Goal: Task Accomplishment & Management: Manage account settings

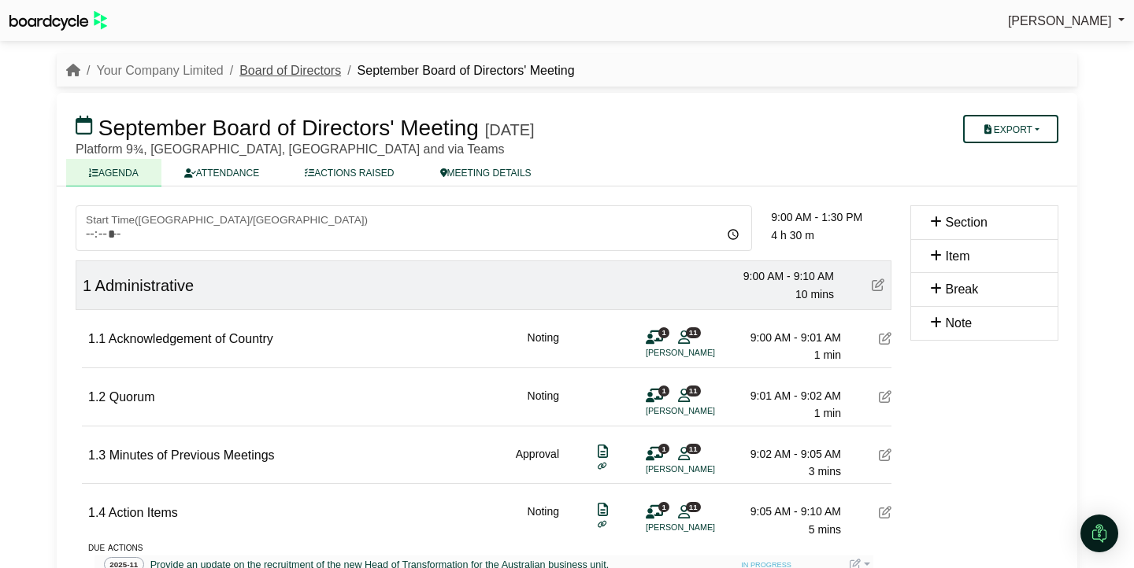
click at [317, 72] on link "Board of Directors" at bounding box center [290, 70] width 102 height 13
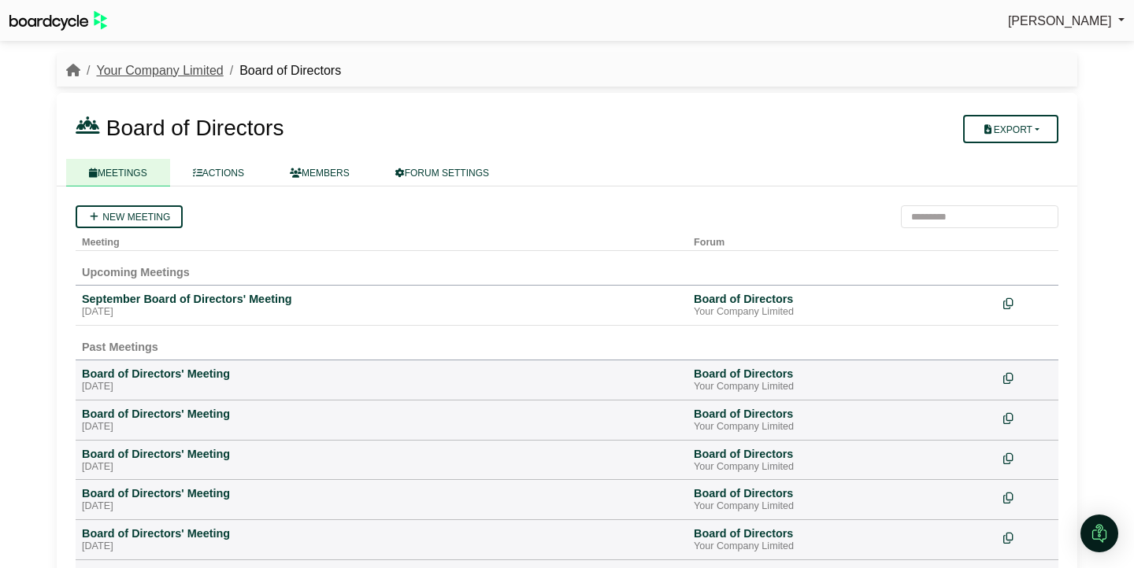
click at [173, 74] on link "Your Company Limited" at bounding box center [159, 70] width 127 height 13
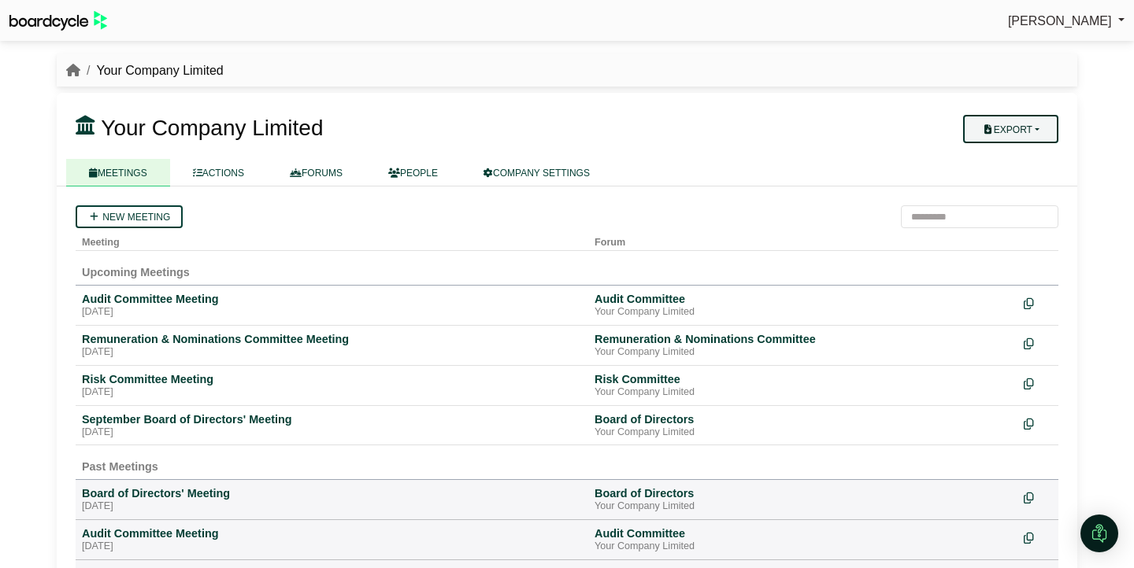
click at [1028, 132] on button "Export" at bounding box center [1010, 129] width 95 height 28
click at [1017, 155] on link "Company Actions" at bounding box center [1020, 157] width 126 height 24
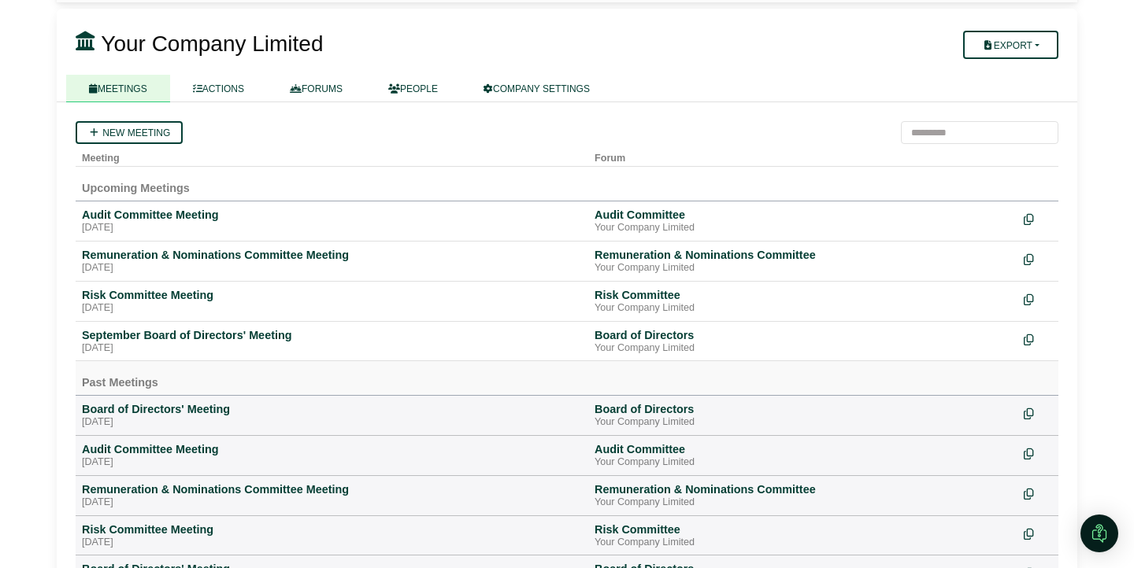
scroll to position [48, 0]
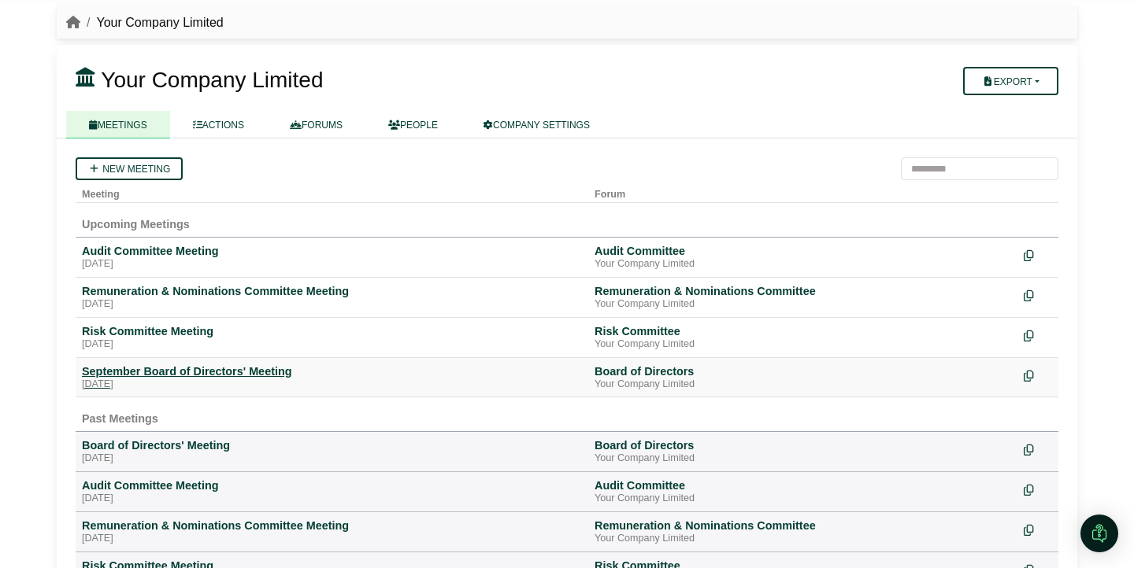
click at [198, 381] on div "Friday, 26 September 2025" at bounding box center [332, 385] width 500 height 13
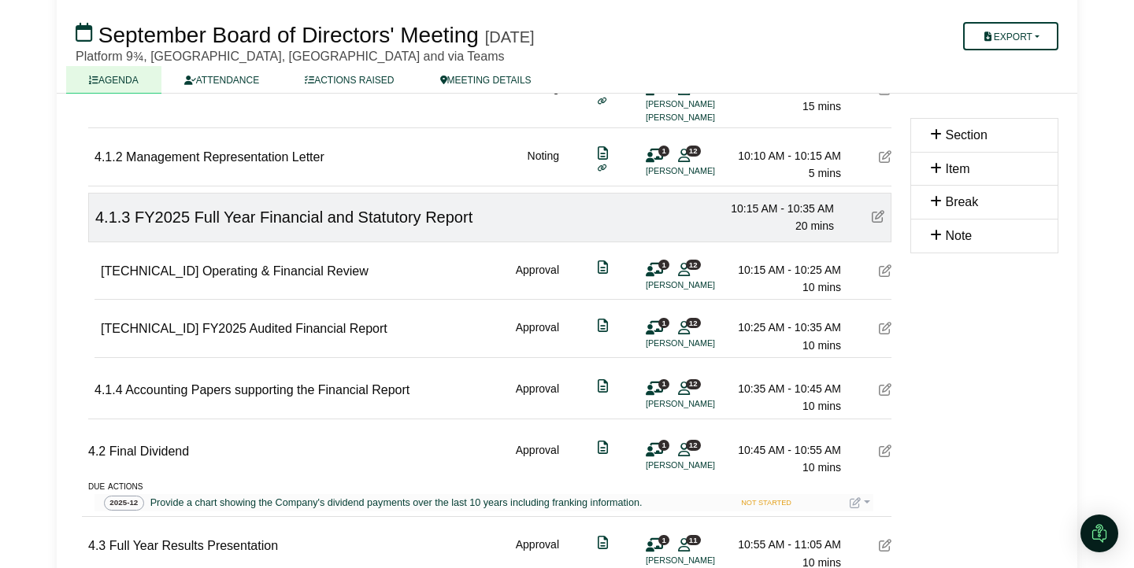
scroll to position [1068, 0]
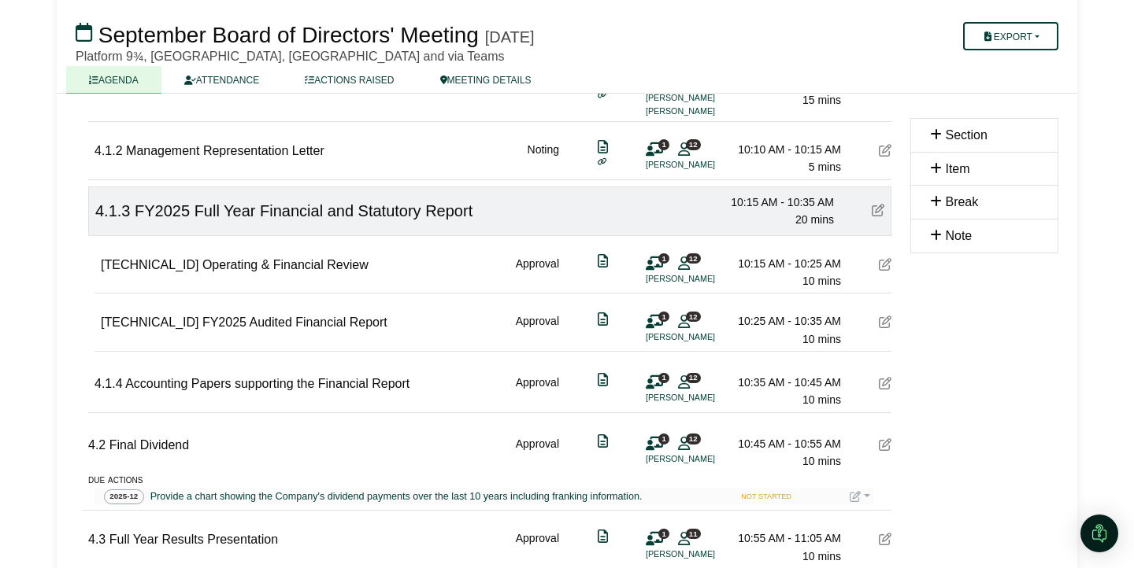
click at [886, 323] on icon at bounding box center [885, 322] width 13 height 13
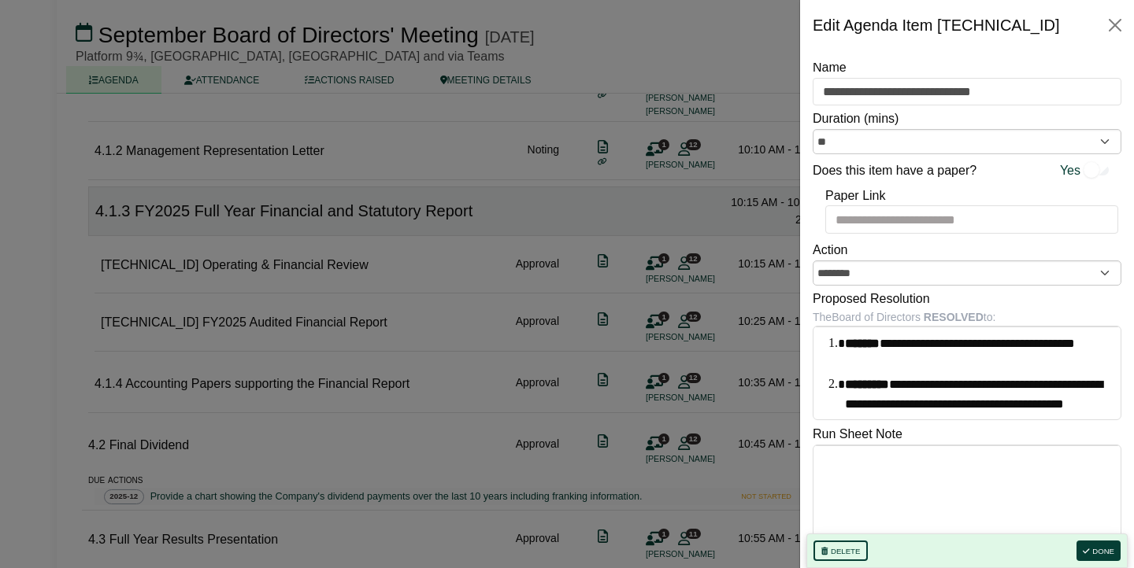
scroll to position [9, 0]
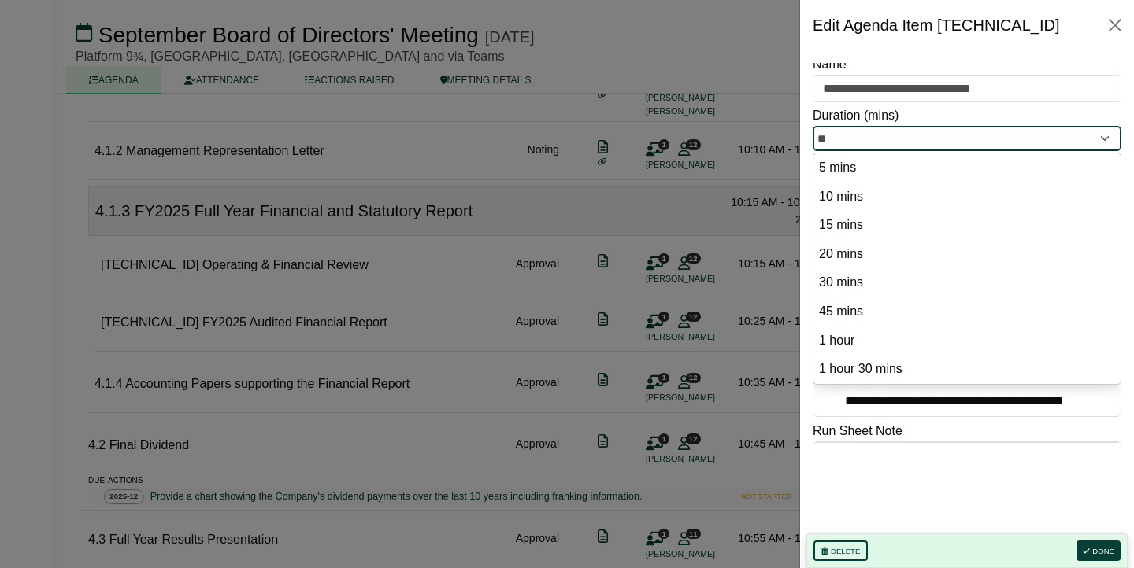
click at [1020, 142] on input "**" at bounding box center [967, 138] width 309 height 25
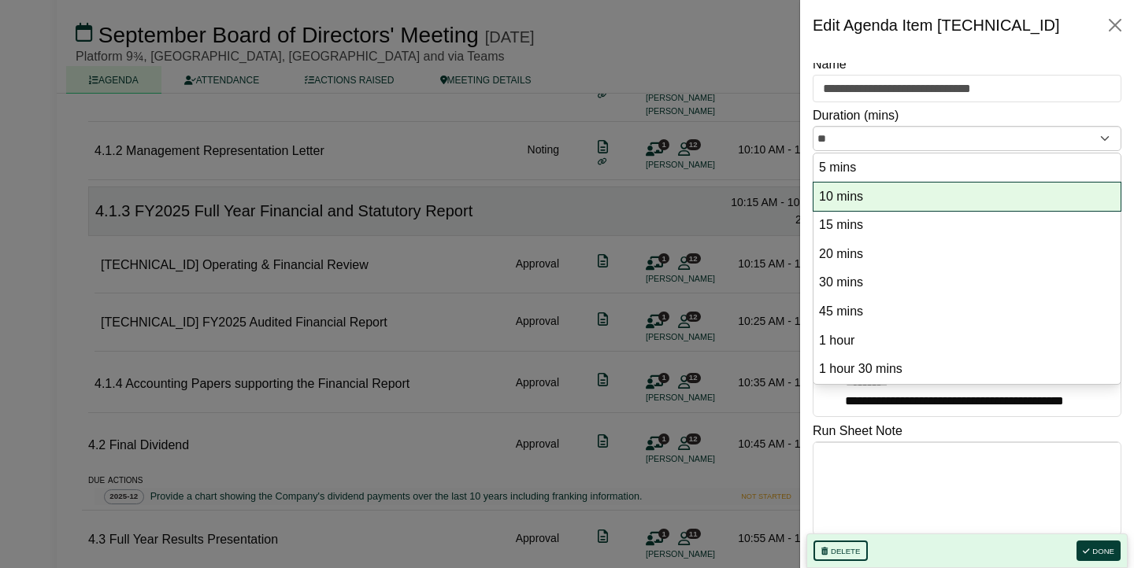
click at [998, 187] on option "10 mins" at bounding box center [966, 197] width 299 height 21
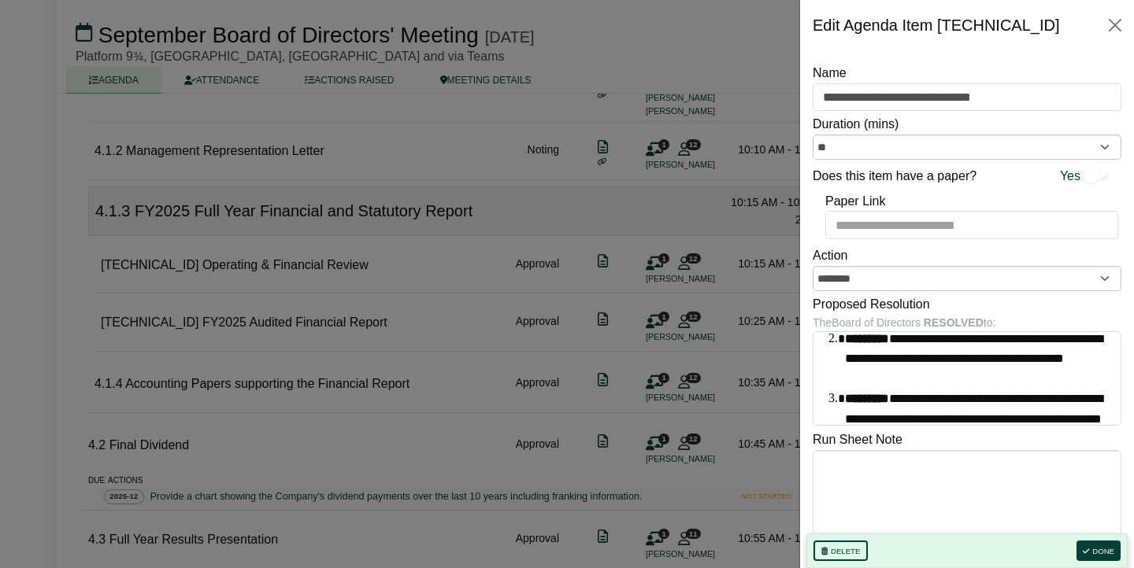
scroll to position [54, 0]
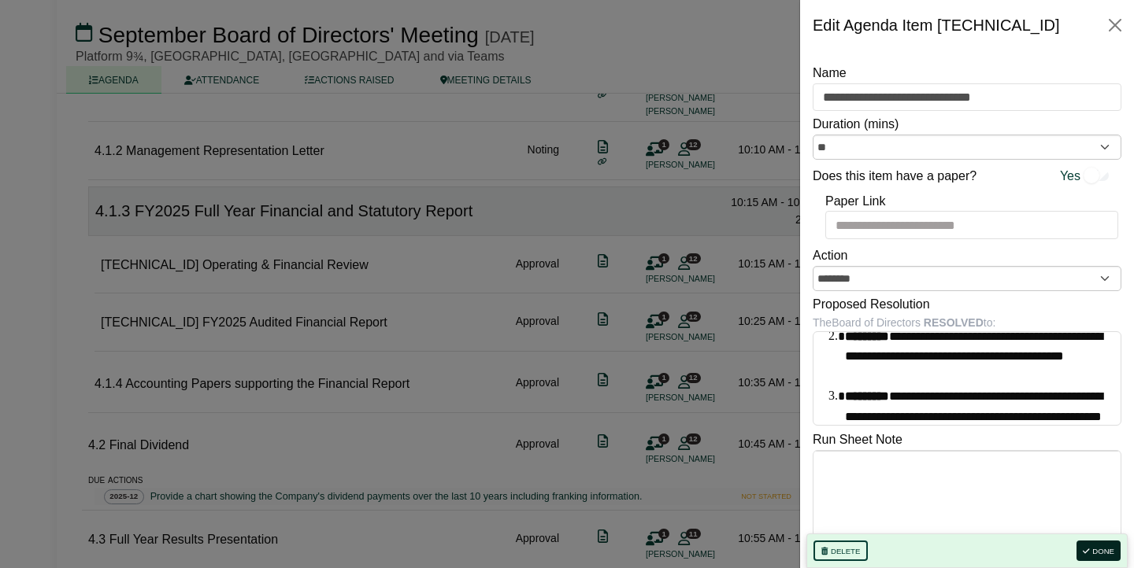
click at [1099, 546] on button "Done" at bounding box center [1098, 551] width 44 height 20
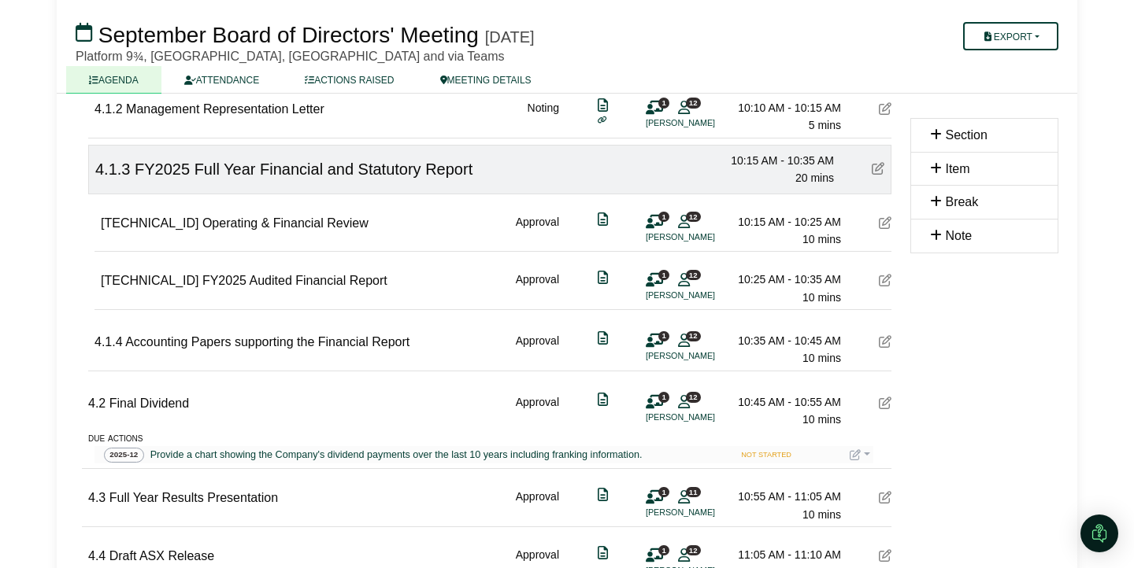
scroll to position [1110, 0]
click at [687, 280] on icon at bounding box center [684, 279] width 12 height 1
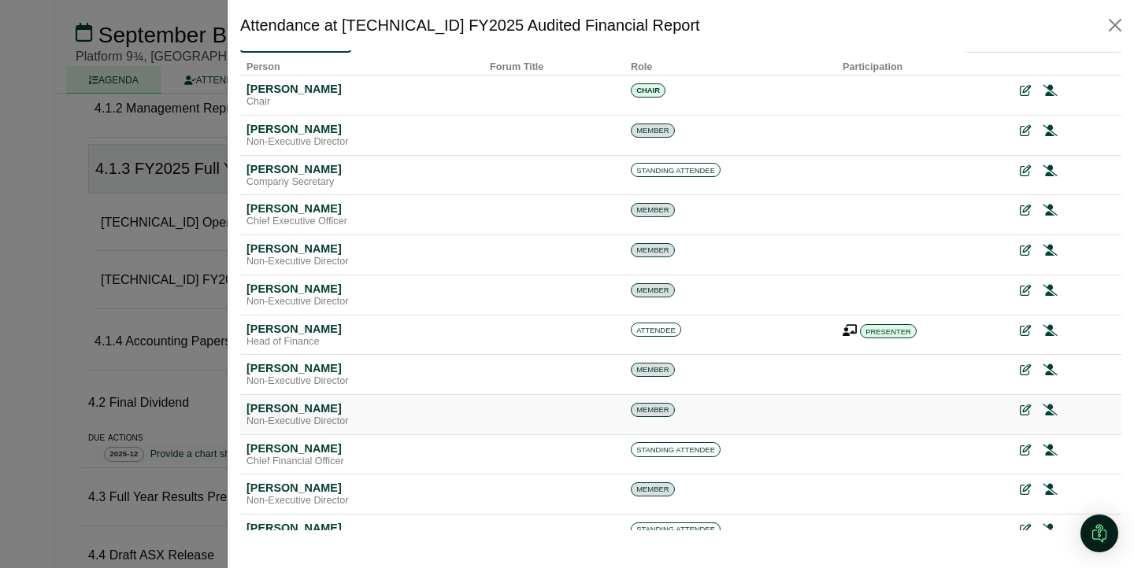
scroll to position [22, 0]
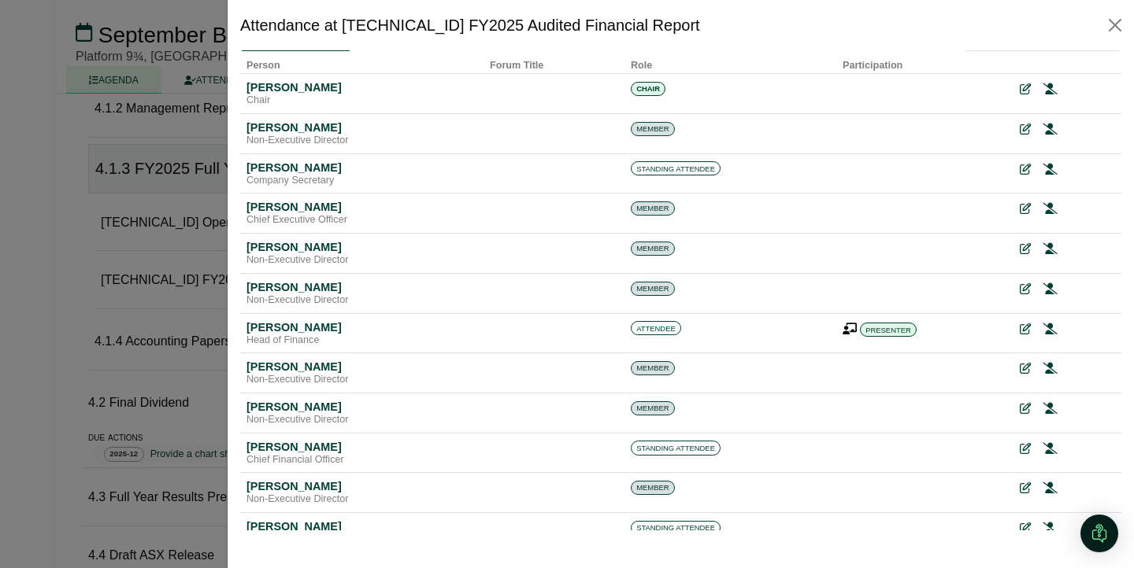
click at [213, 339] on div at bounding box center [567, 284] width 1134 height 568
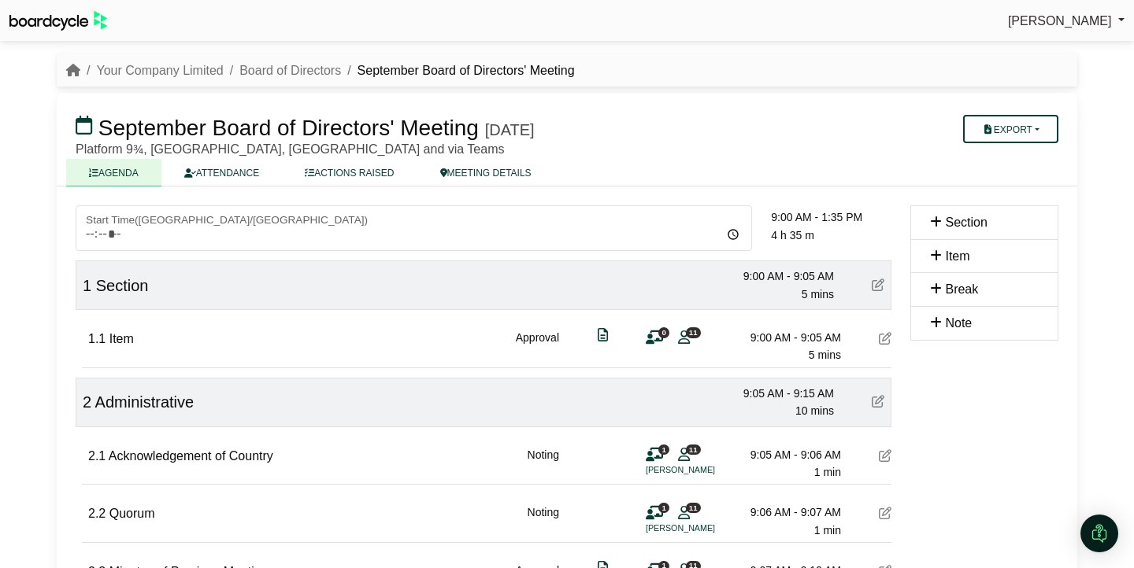
click at [882, 285] on icon at bounding box center [878, 285] width 13 height 13
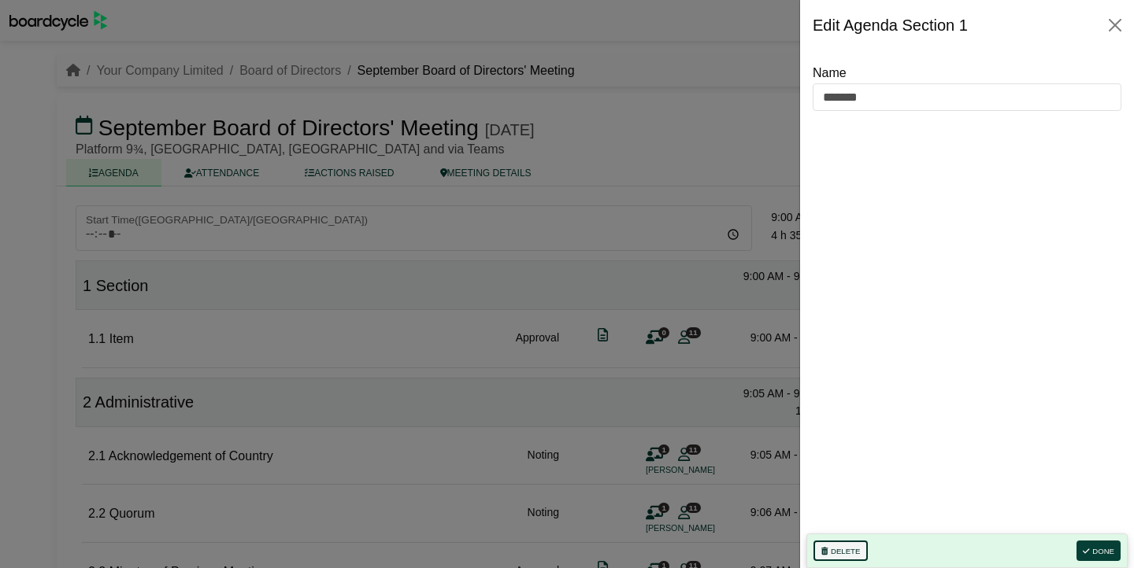
click at [860, 550] on button "Delete" at bounding box center [840, 551] width 54 height 20
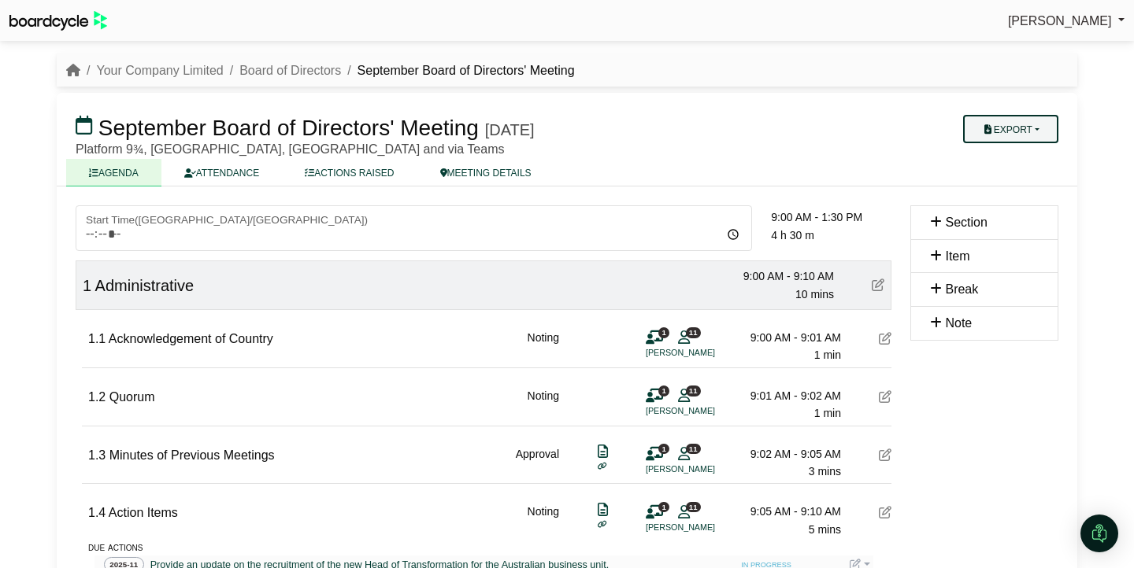
click at [1038, 128] on button "Export" at bounding box center [1010, 129] width 95 height 28
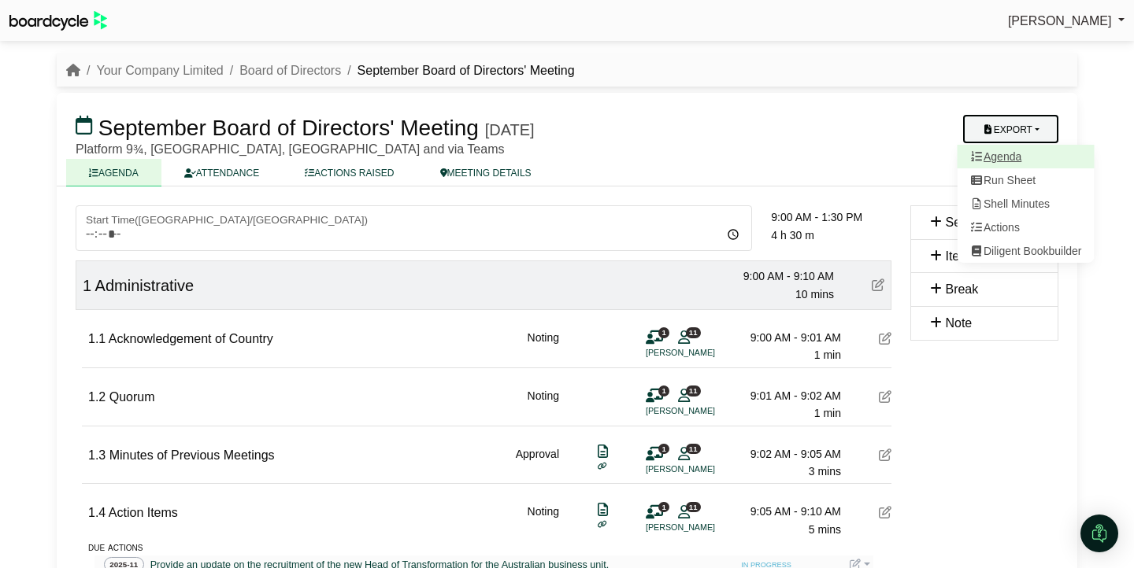
click at [1020, 156] on link "Agenda" at bounding box center [1025, 157] width 137 height 24
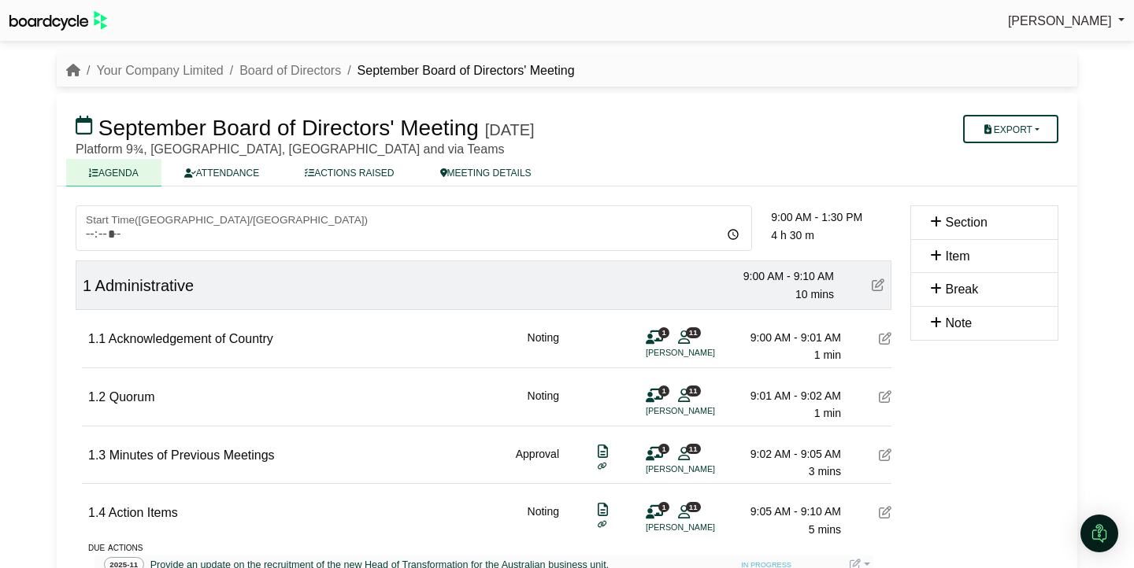
click at [896, 129] on h3 "September Board of Directors' Meeting [DATE]" at bounding box center [483, 127] width 835 height 31
click at [1035, 128] on button "Export" at bounding box center [1010, 129] width 95 height 28
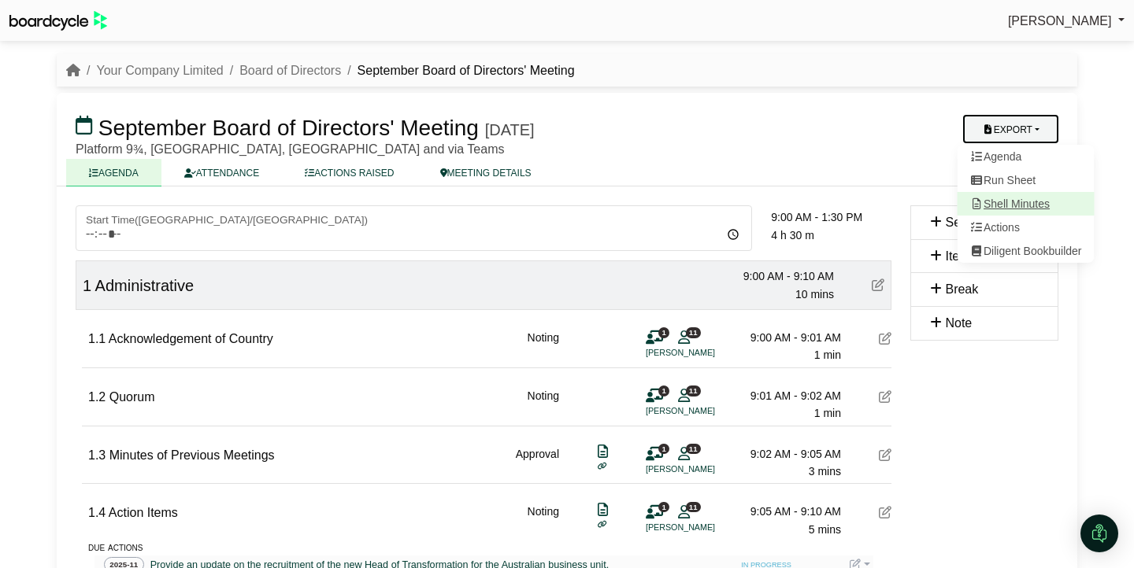
click at [1019, 206] on link "Shell Minutes" at bounding box center [1025, 204] width 137 height 24
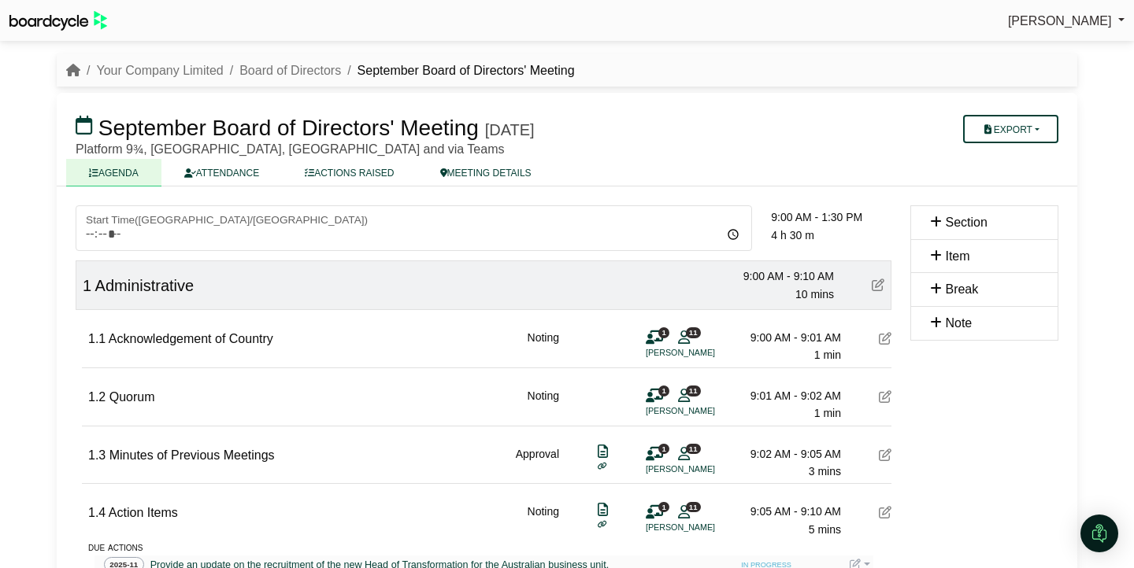
click at [887, 341] on icon at bounding box center [885, 338] width 13 height 13
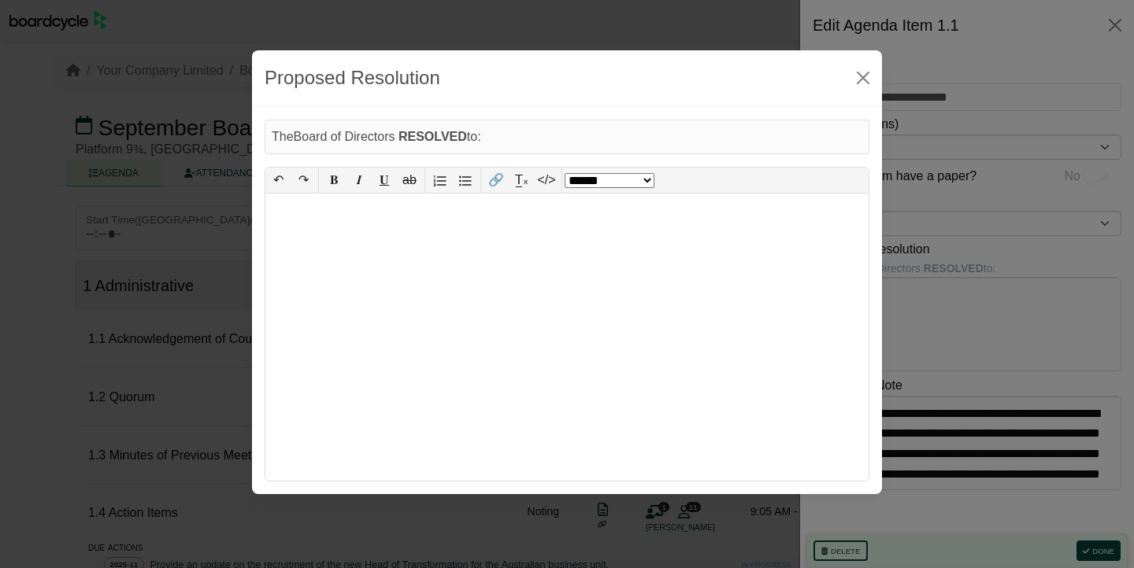
click at [968, 319] on body "[PERSON_NAME] Sign Out Your Company Limited Board of Directors September Board …" at bounding box center [567, 284] width 1134 height 568
select select "******"
click at [192, 285] on div "**********" at bounding box center [567, 312] width 1134 height 568
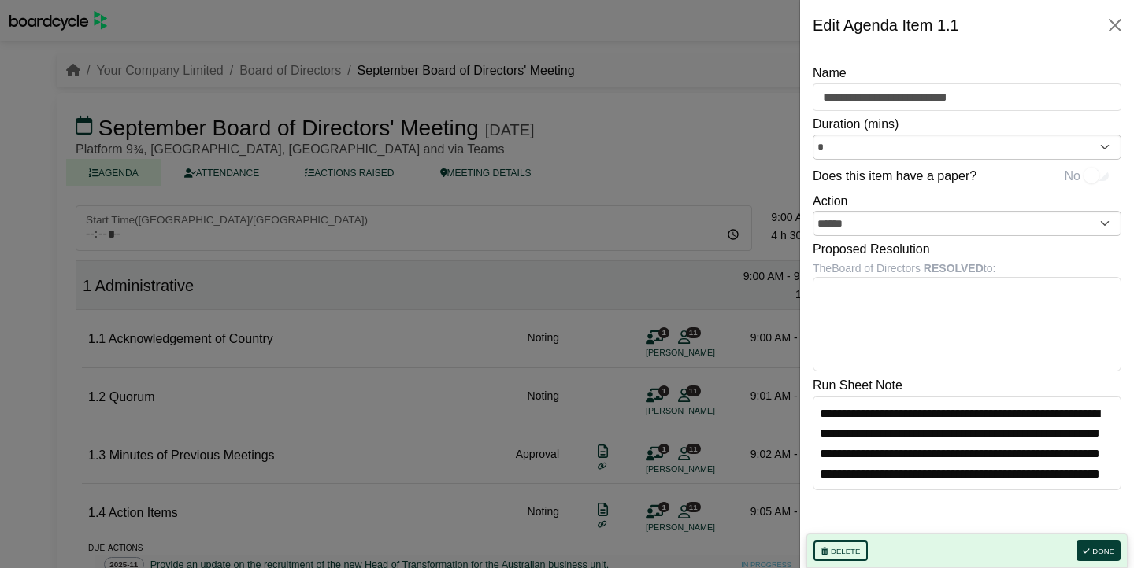
click at [481, 230] on div at bounding box center [567, 284] width 1134 height 568
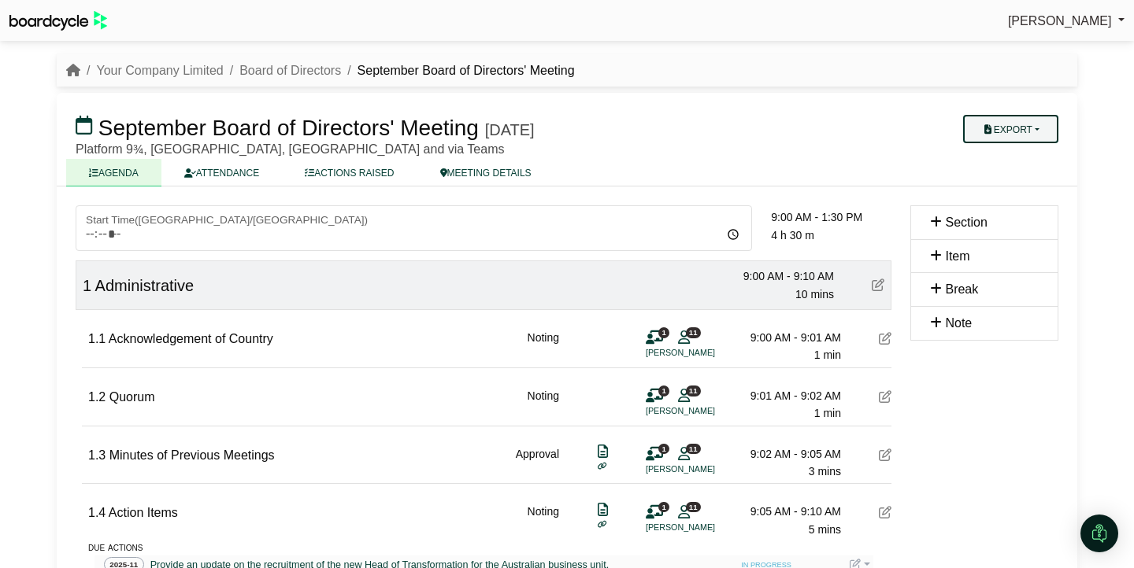
click at [1037, 132] on button "Export" at bounding box center [1010, 129] width 95 height 28
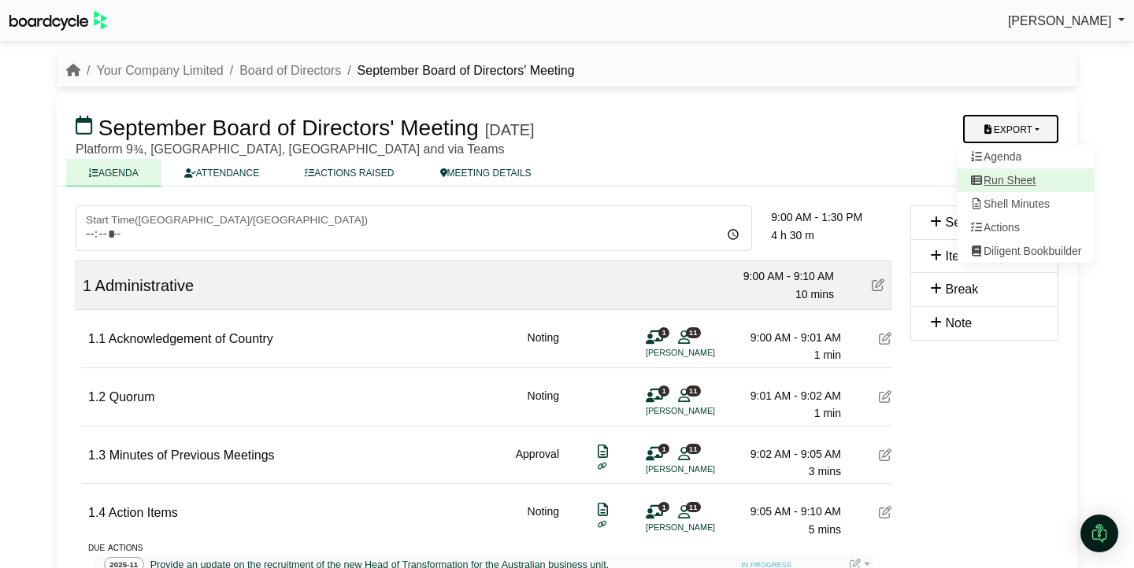
click at [1035, 180] on link "Run Sheet" at bounding box center [1025, 180] width 137 height 24
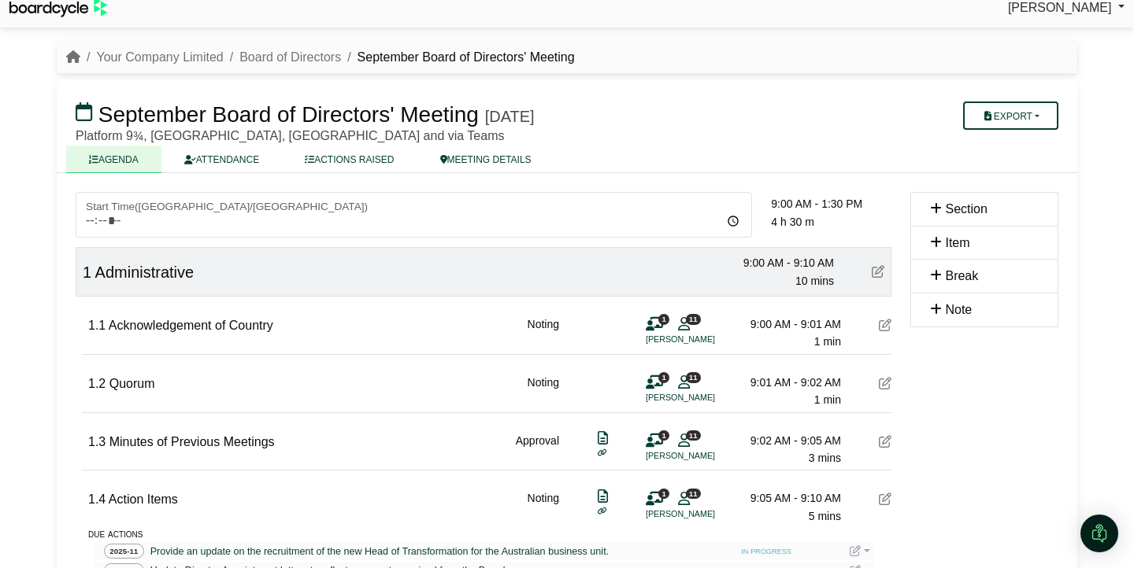
scroll to position [25, 0]
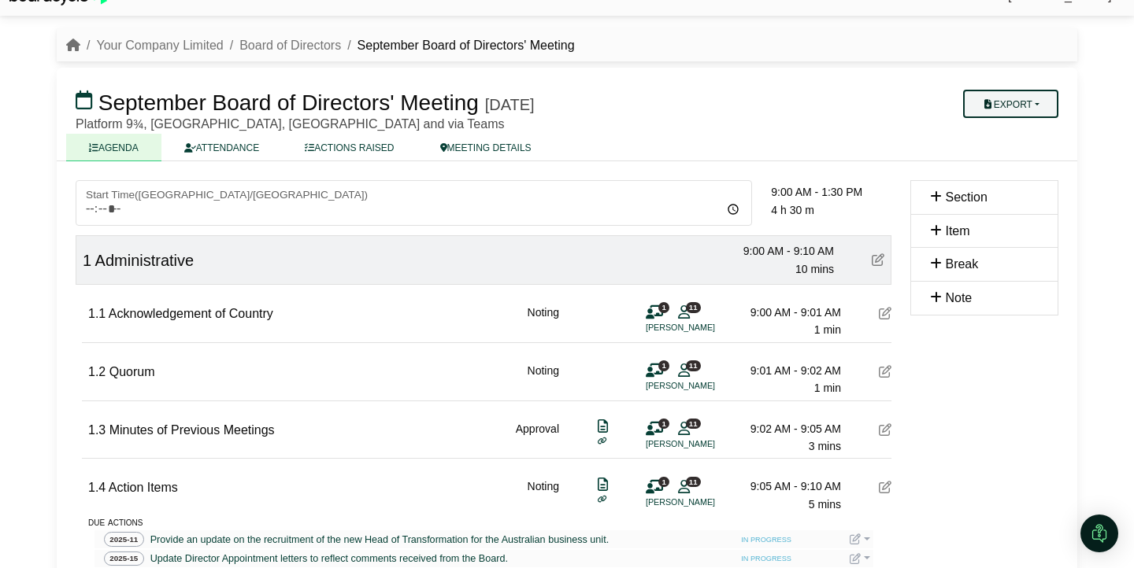
click at [1013, 109] on button "Export" at bounding box center [1010, 104] width 95 height 28
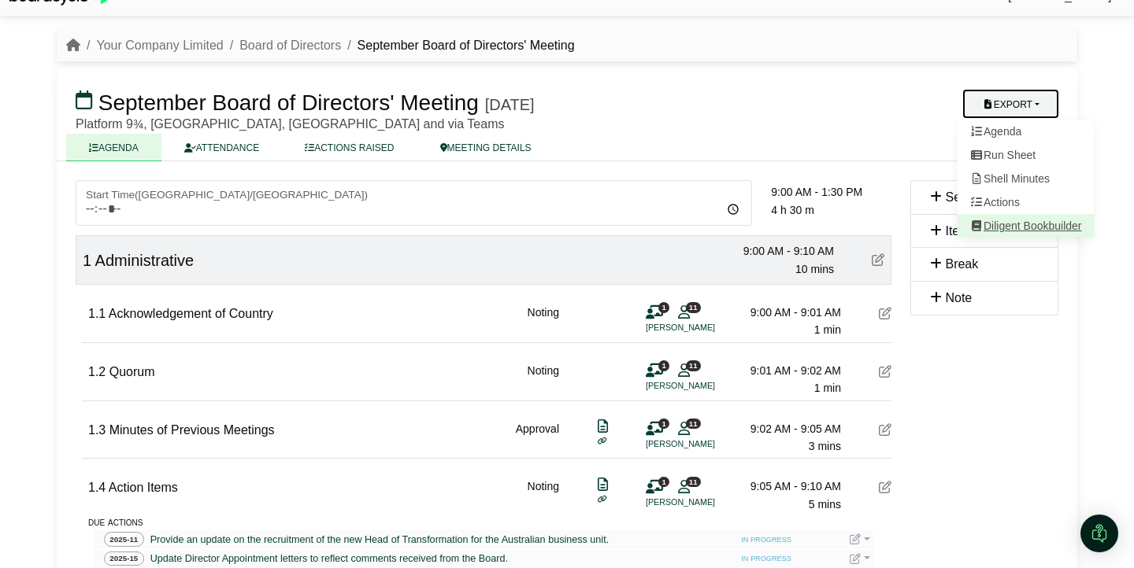
click at [1004, 226] on link "Diligent Bookbuilder" at bounding box center [1025, 226] width 137 height 24
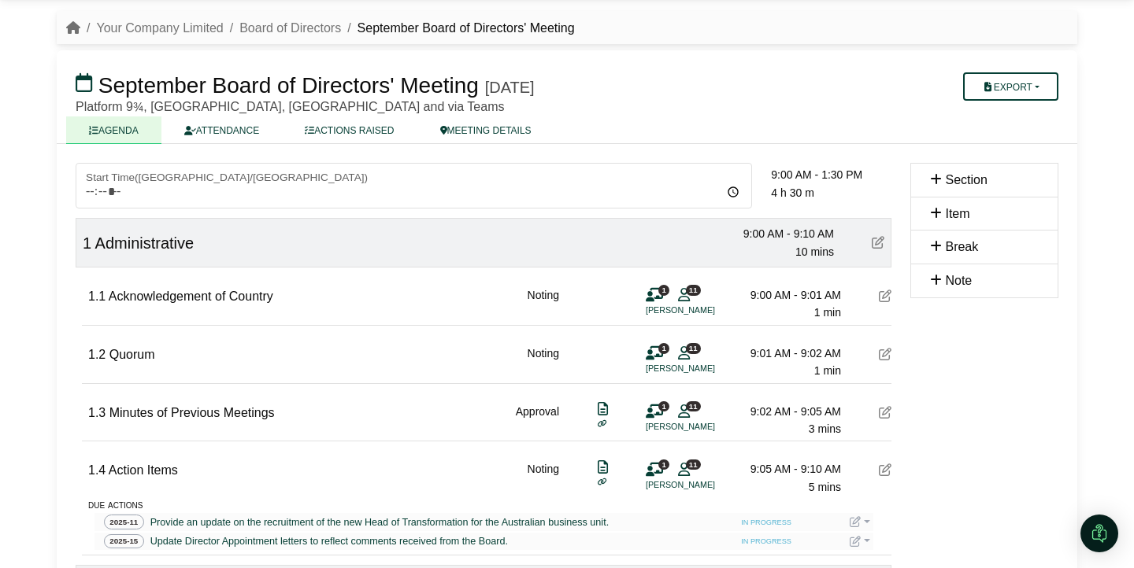
scroll to position [46, 0]
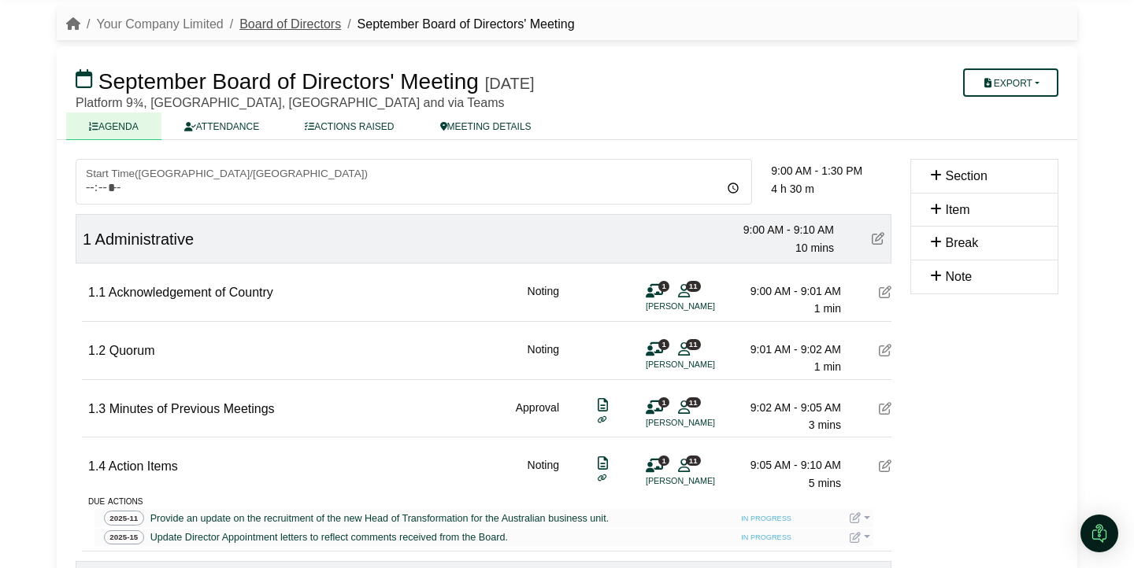
click at [320, 28] on link "Board of Directors" at bounding box center [290, 23] width 102 height 13
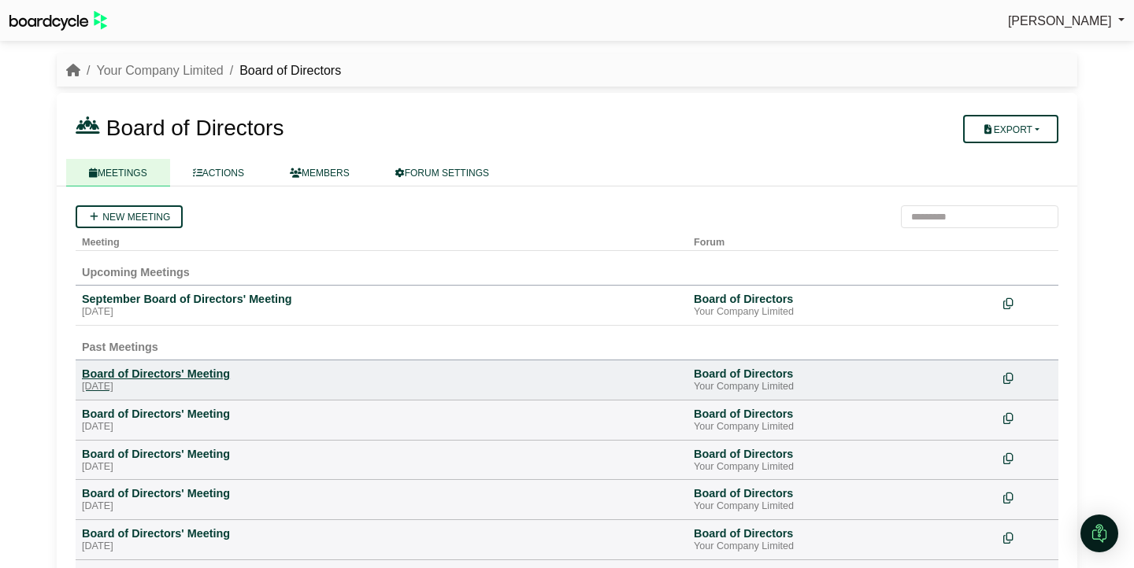
click at [186, 383] on div "[DATE]" at bounding box center [381, 387] width 599 height 13
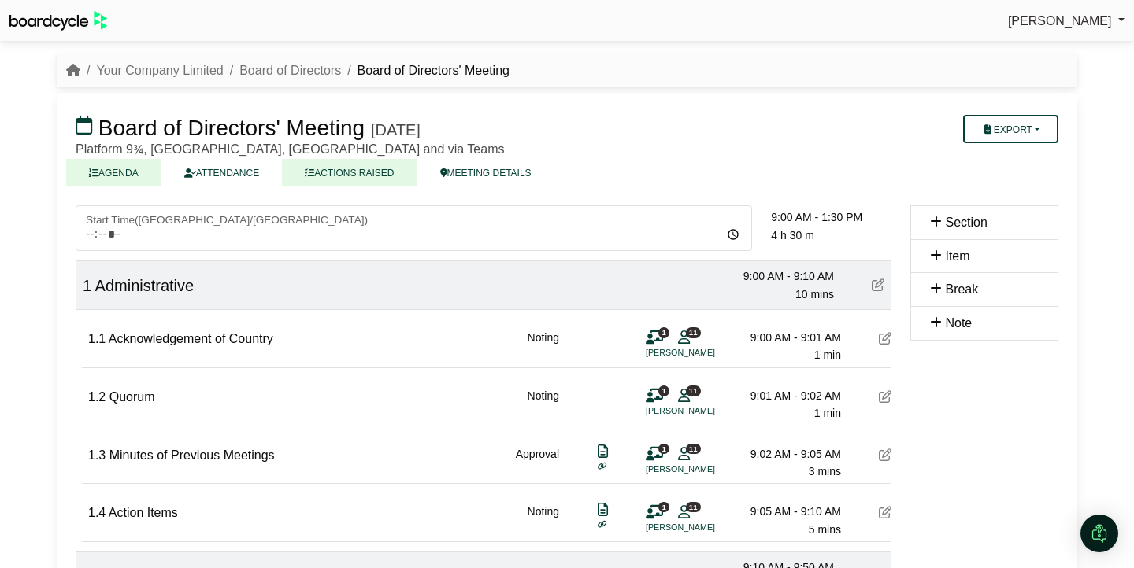
click at [348, 177] on link "ACTIONS RAISED" at bounding box center [349, 173] width 135 height 28
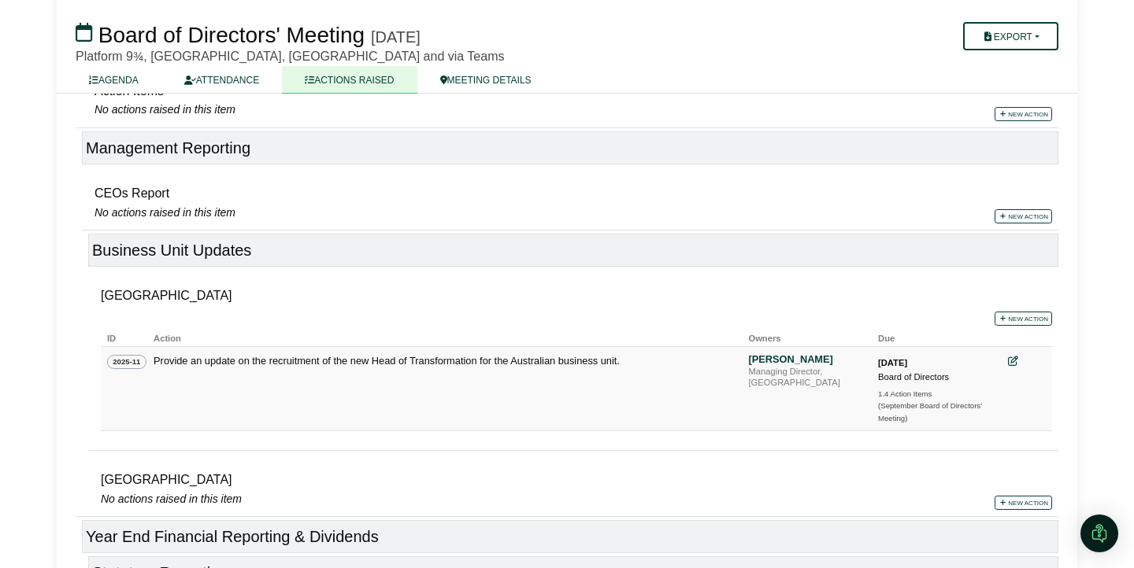
scroll to position [416, 0]
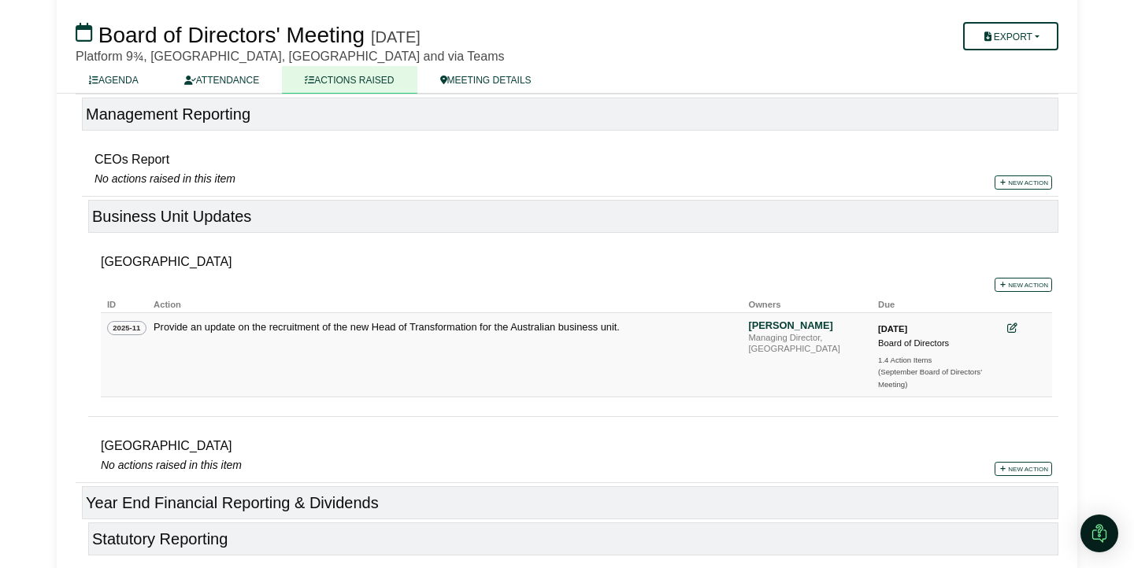
click at [1014, 327] on icon at bounding box center [1012, 329] width 10 height 10
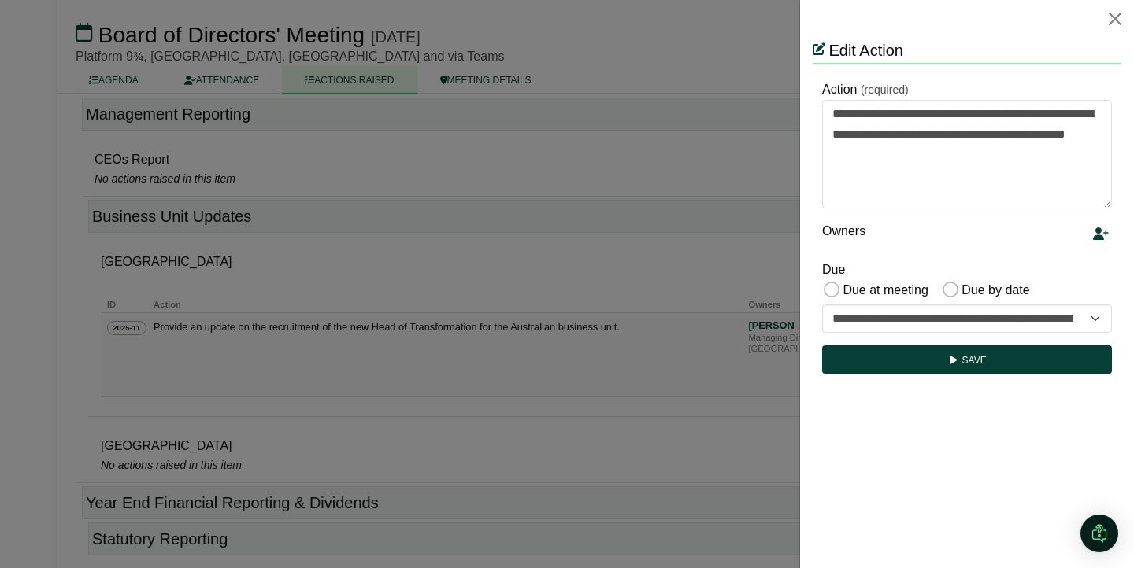
scroll to position [0, 0]
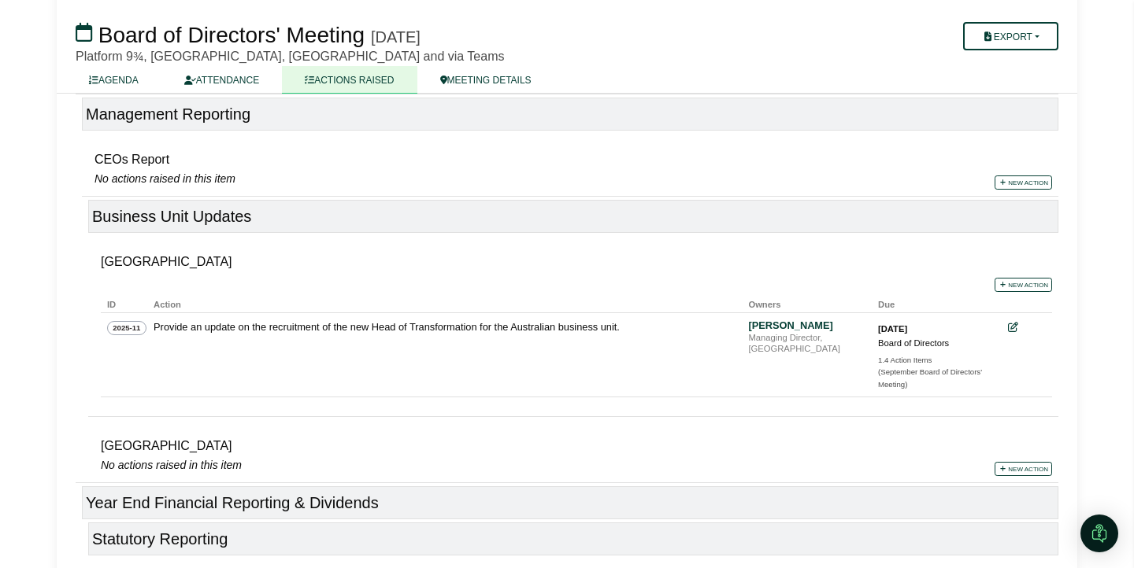
click at [747, 276] on div at bounding box center [567, 284] width 1134 height 568
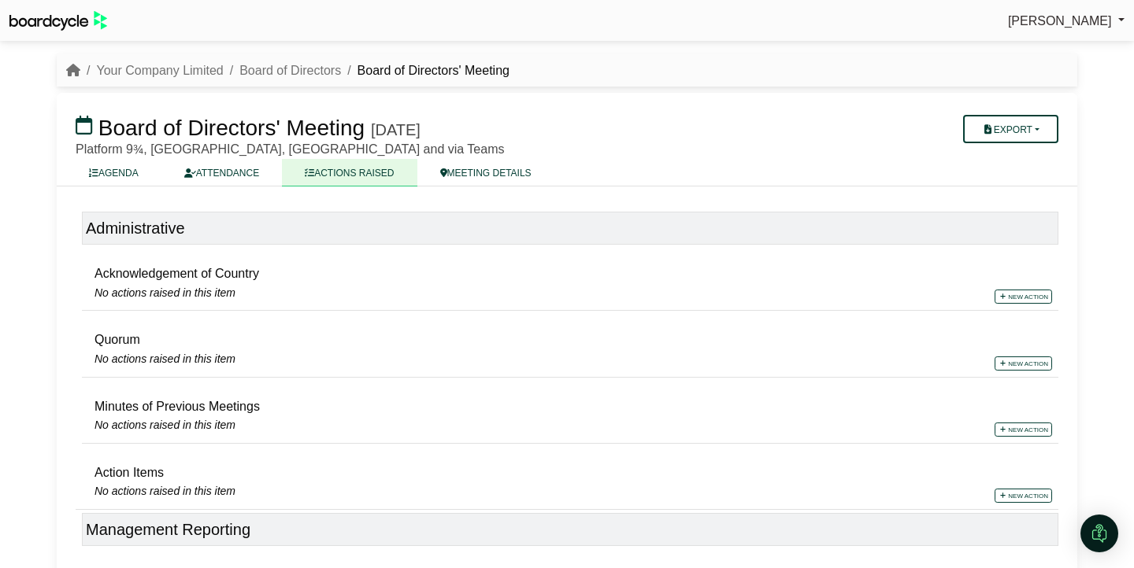
scroll to position [416, 0]
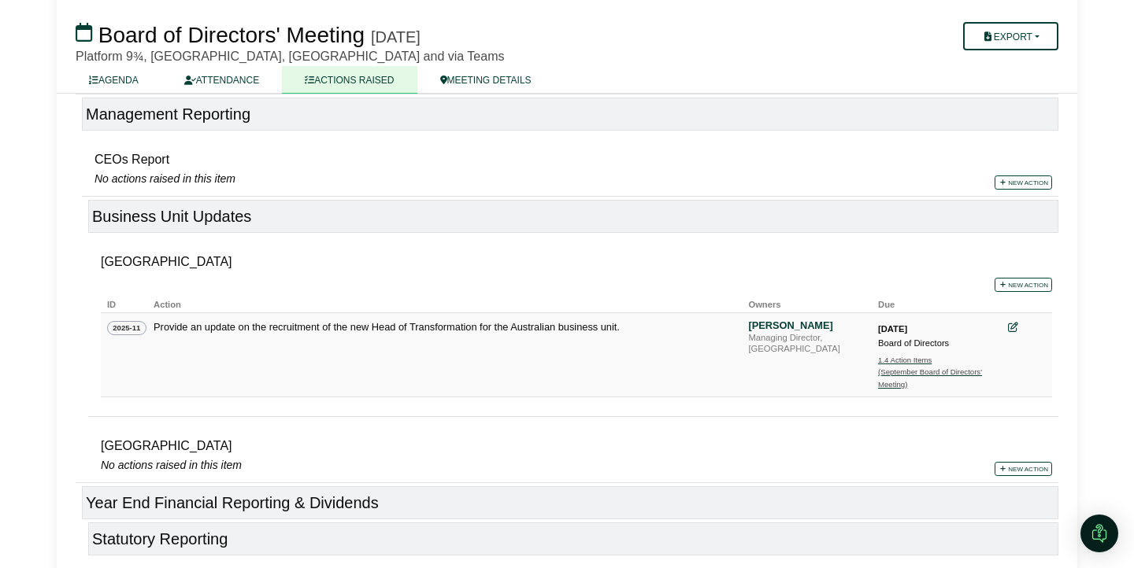
click at [910, 368] on div "(September Board of Directors' Meeting)" at bounding box center [933, 378] width 110 height 24
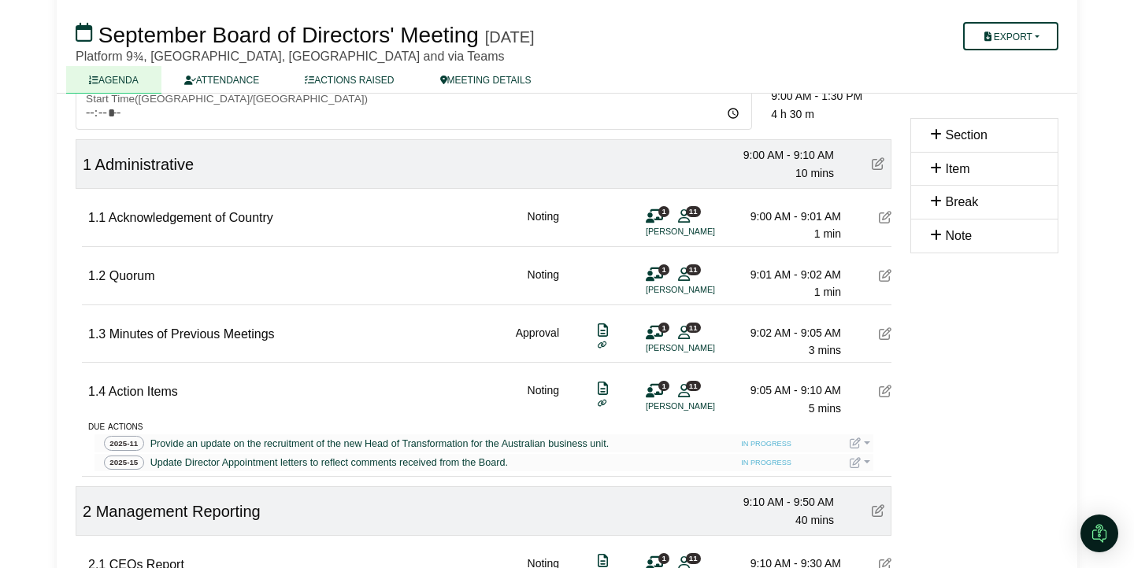
scroll to position [112, 0]
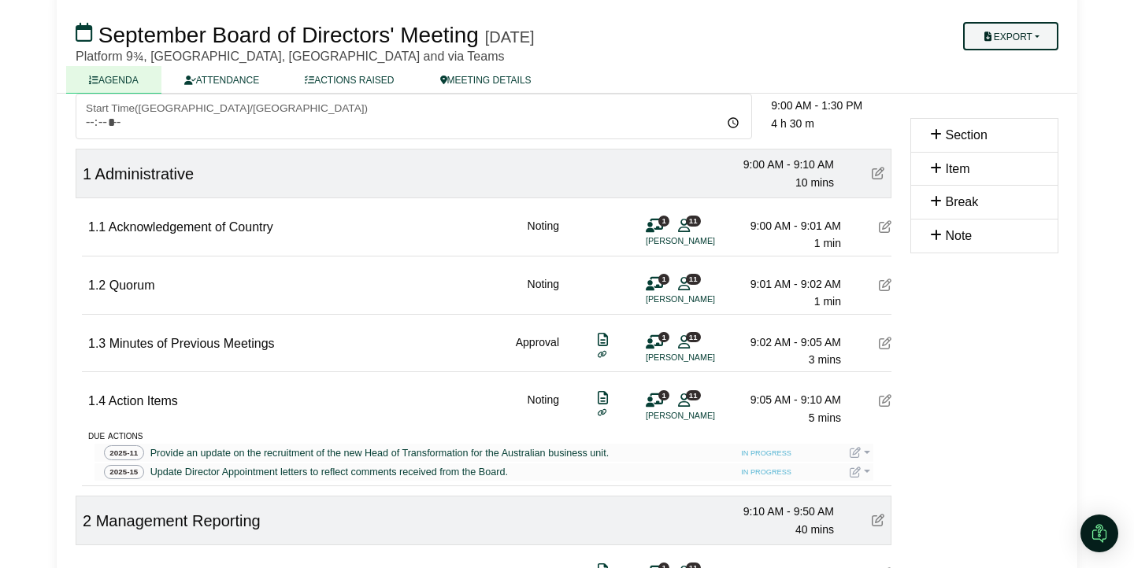
click at [1033, 39] on button "Export" at bounding box center [1010, 36] width 95 height 28
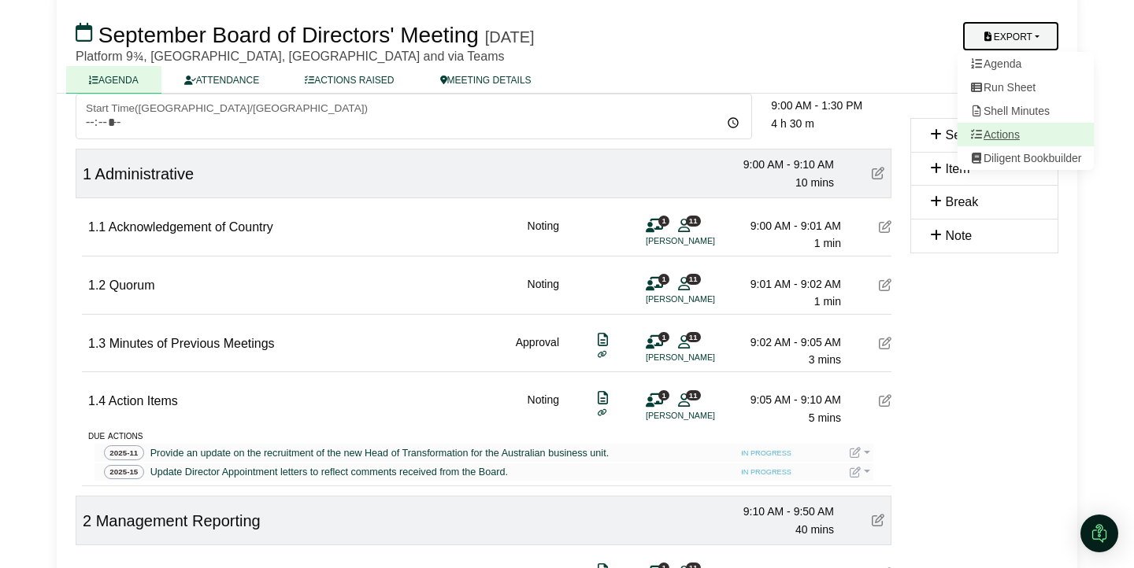
click at [1013, 138] on link "Actions" at bounding box center [1025, 135] width 137 height 24
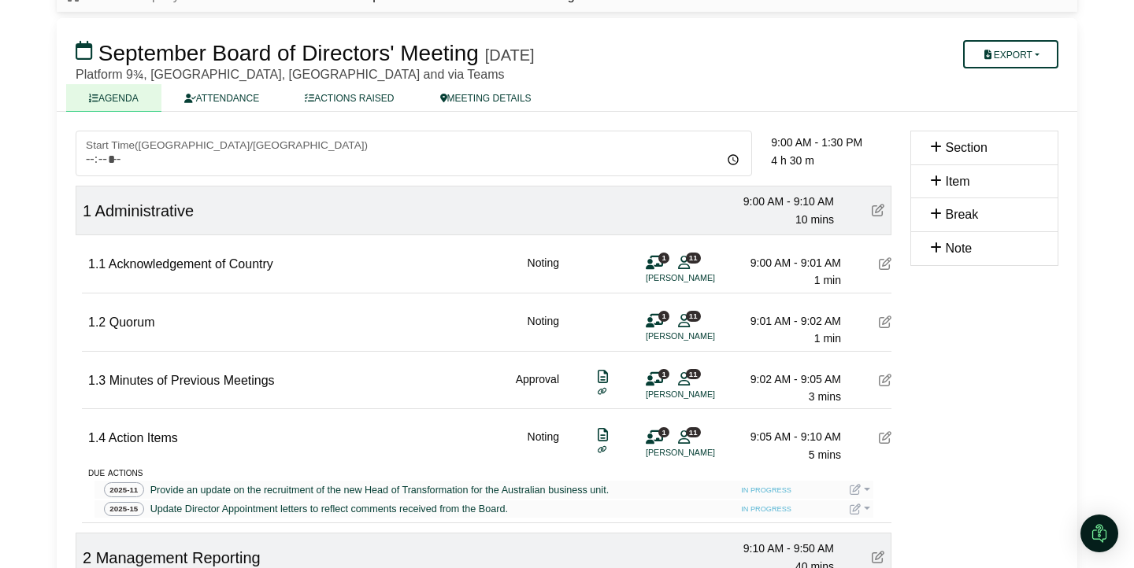
scroll to position [83, 0]
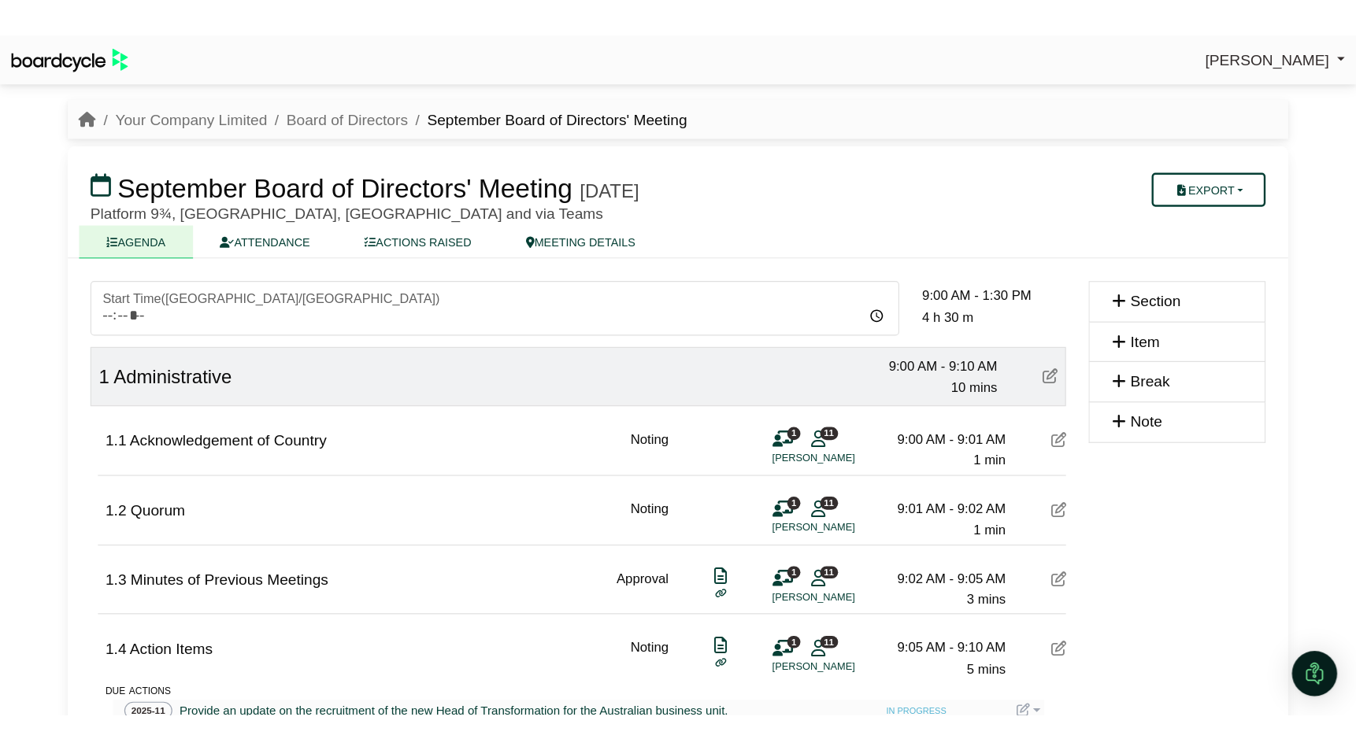
scroll to position [83, 0]
